Goal: Communication & Community: Answer question/provide support

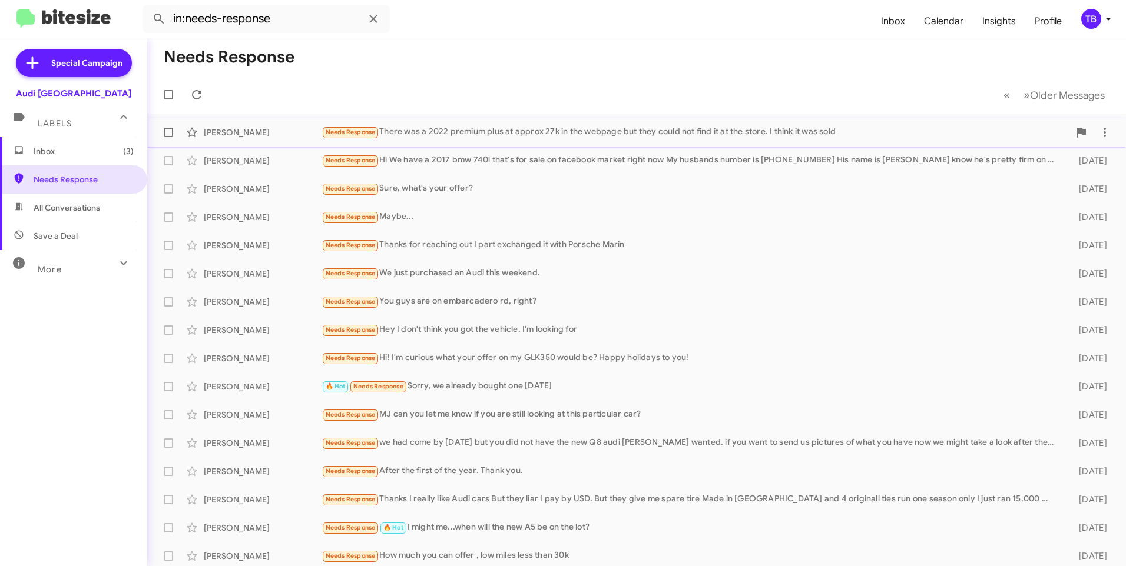
click at [497, 140] on div "Sebastian Bardacosta Needs Response There was a 2022 premium plus at approx 27k…" at bounding box center [637, 133] width 960 height 24
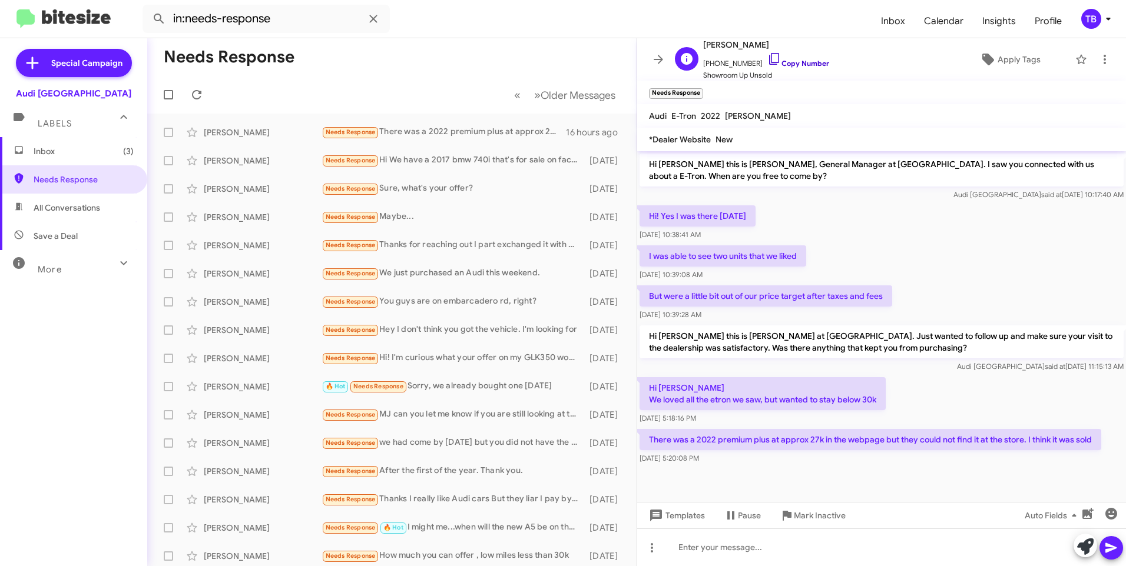
click at [769, 57] on icon at bounding box center [774, 59] width 10 height 12
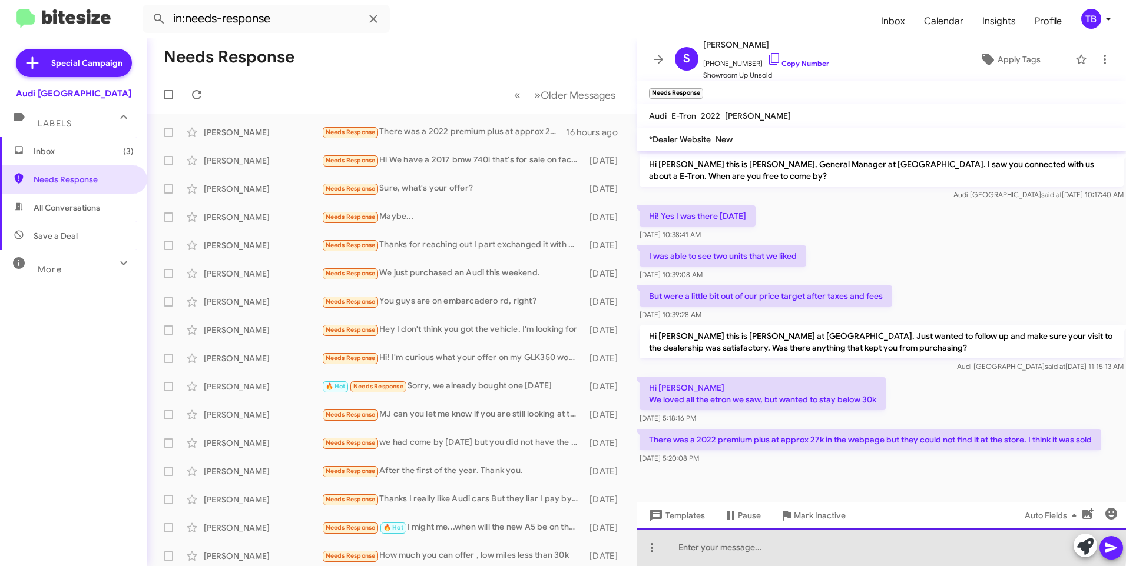
click at [729, 540] on div at bounding box center [881, 548] width 489 height 38
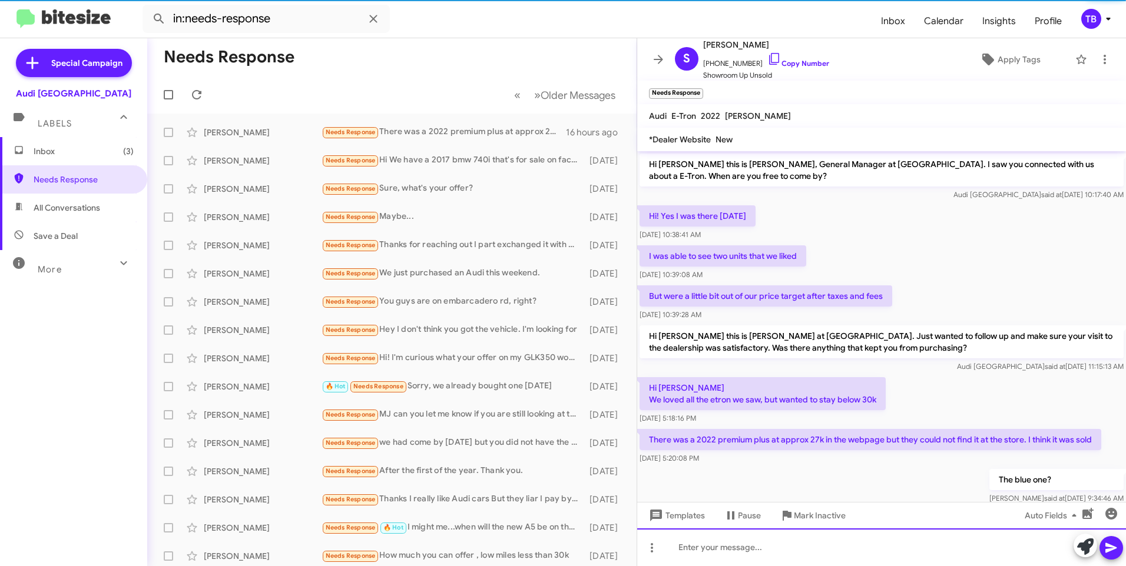
scroll to position [28, 0]
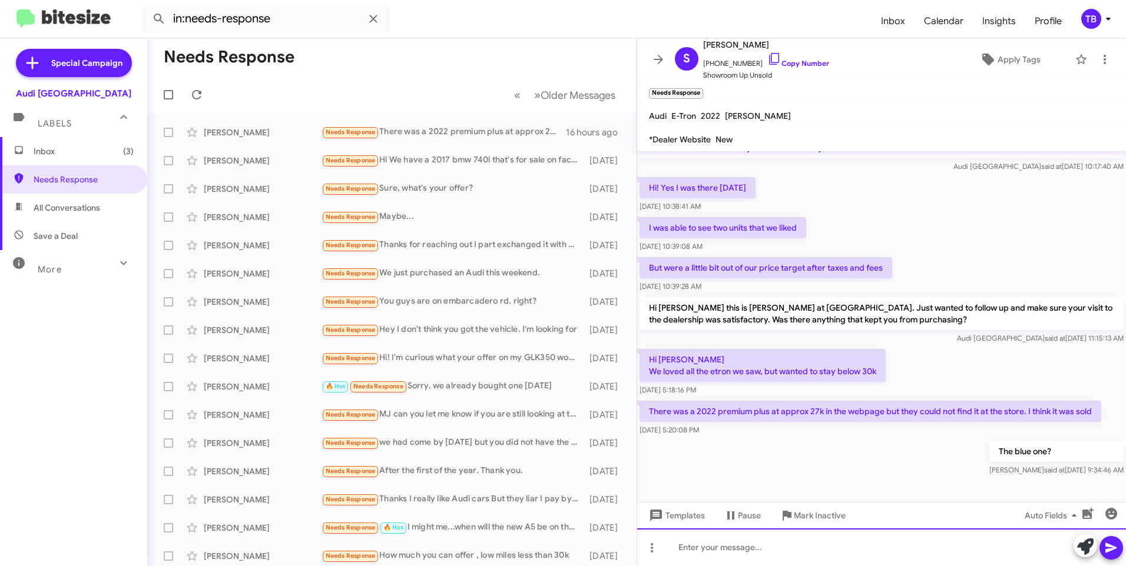
click at [714, 556] on div at bounding box center [881, 548] width 489 height 38
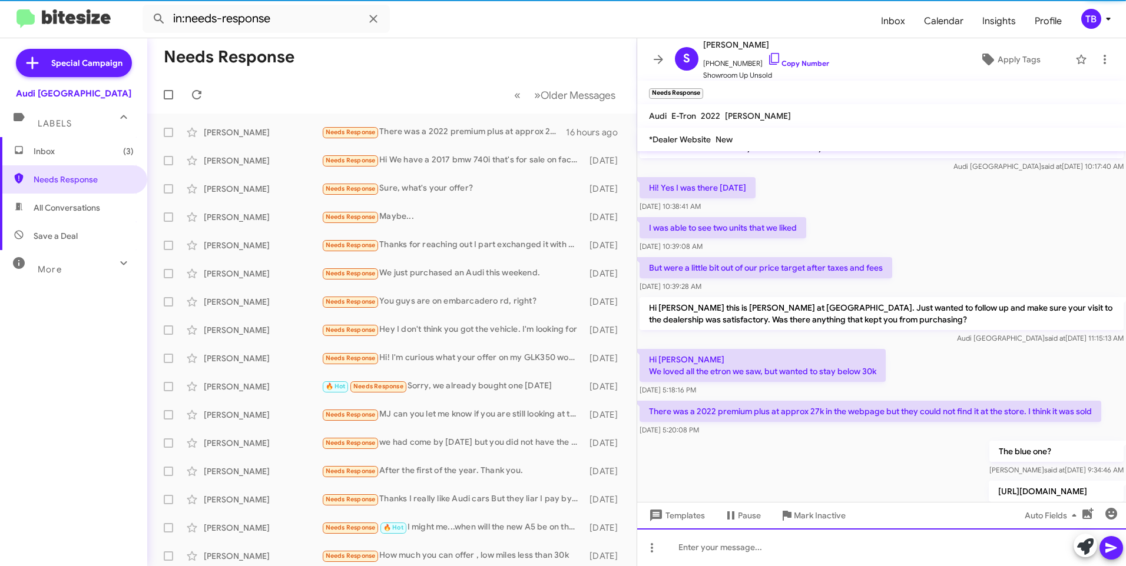
scroll to position [71, 0]
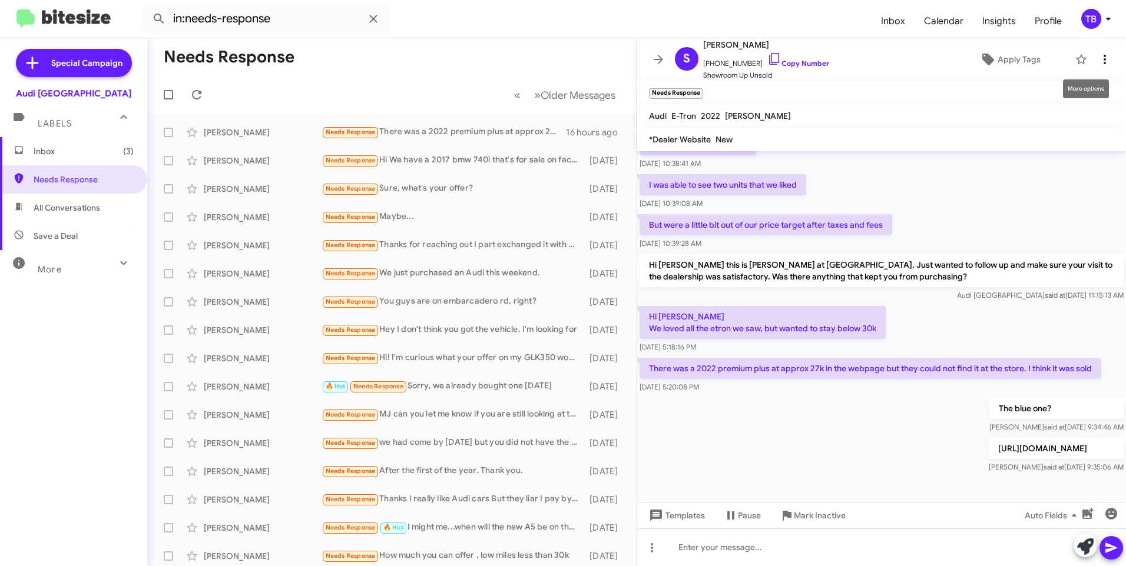
click at [1102, 61] on icon at bounding box center [1104, 59] width 14 height 14
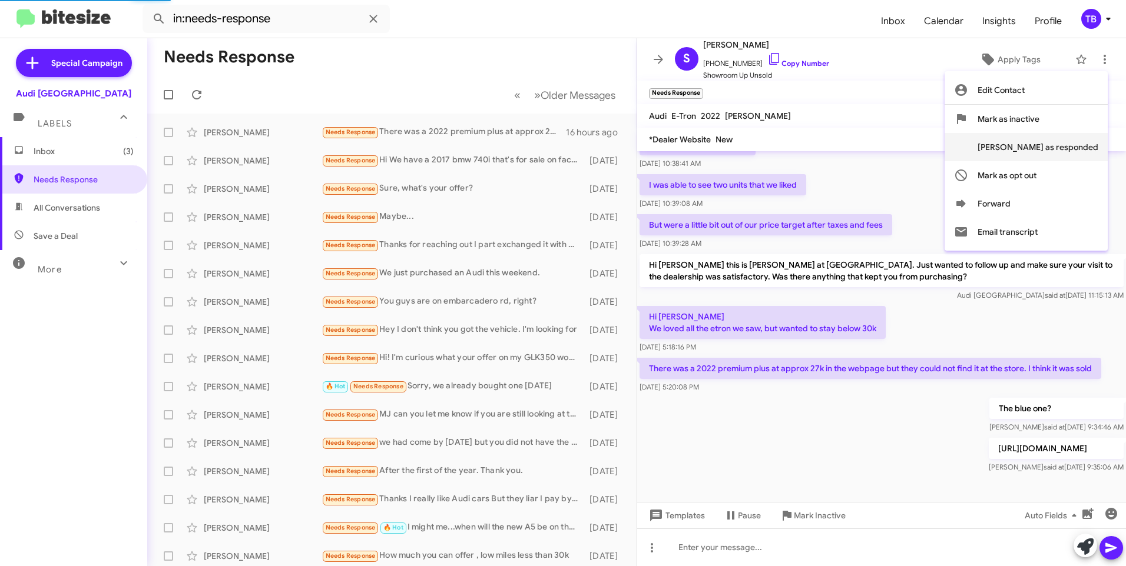
click at [1090, 144] on span "Mark as responded" at bounding box center [1037, 147] width 121 height 28
